Goal: Information Seeking & Learning: Find specific fact

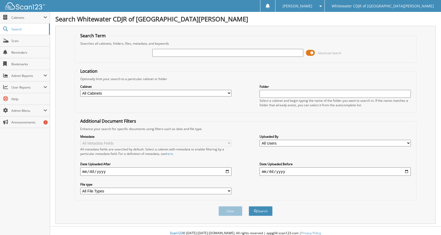
click at [160, 52] on input "text" at bounding box center [227, 53] width 151 height 8
type input "13755"
click at [249, 207] on button "Search" at bounding box center [261, 212] width 24 height 10
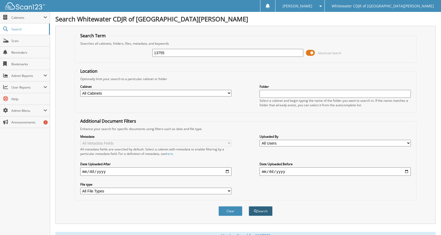
click at [259, 210] on button "Search" at bounding box center [261, 212] width 24 height 10
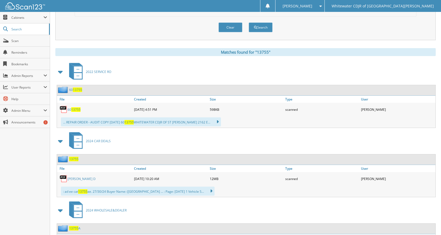
scroll to position [185, 0]
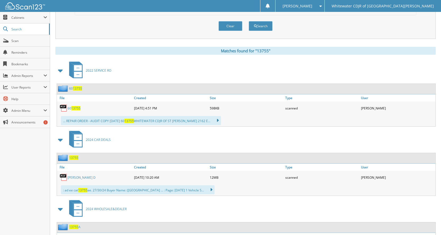
click at [79, 176] on link "[PERSON_NAME] D" at bounding box center [82, 178] width 28 height 5
